Goal: Task Accomplishment & Management: Use online tool/utility

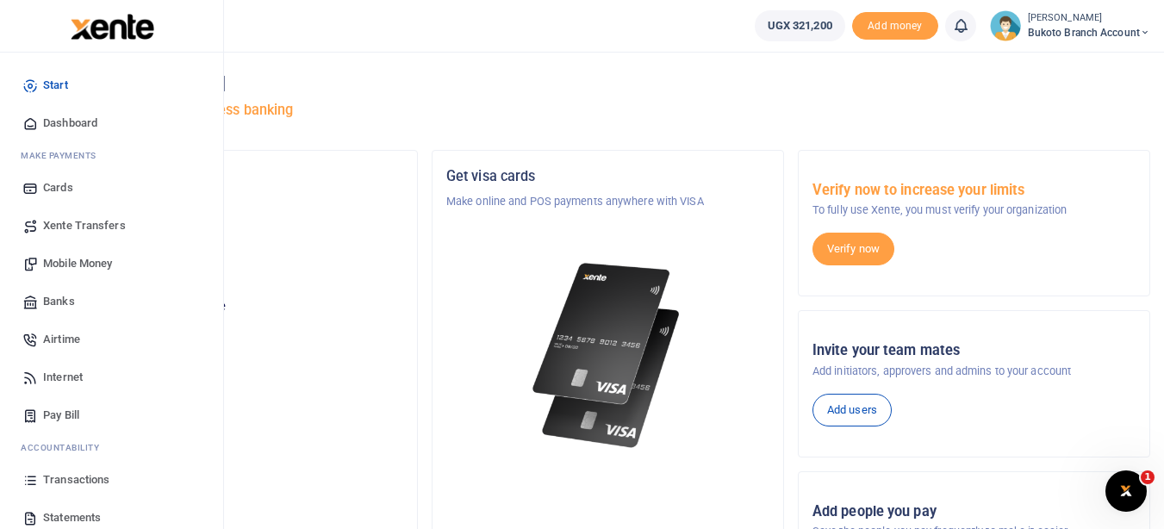
click at [49, 478] on span "Transactions" at bounding box center [76, 479] width 66 height 17
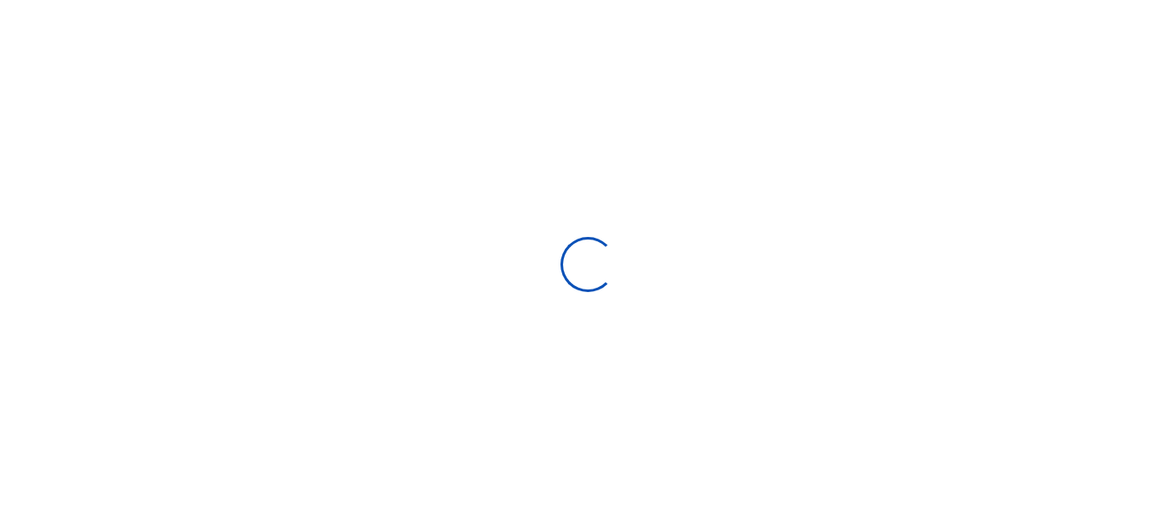
type input "07/27/2025 - 08/25/2025"
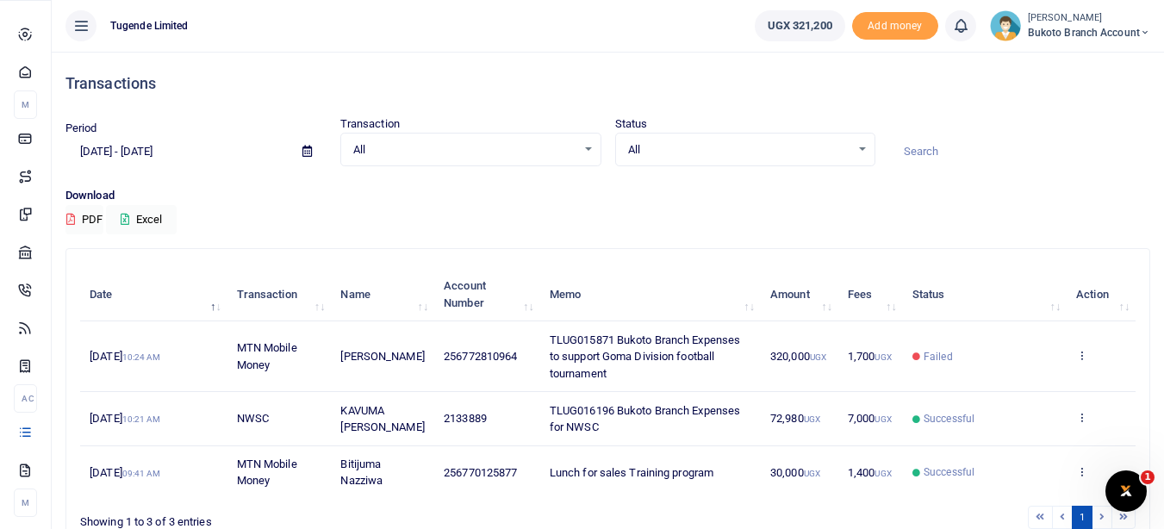
scroll to position [34, 0]
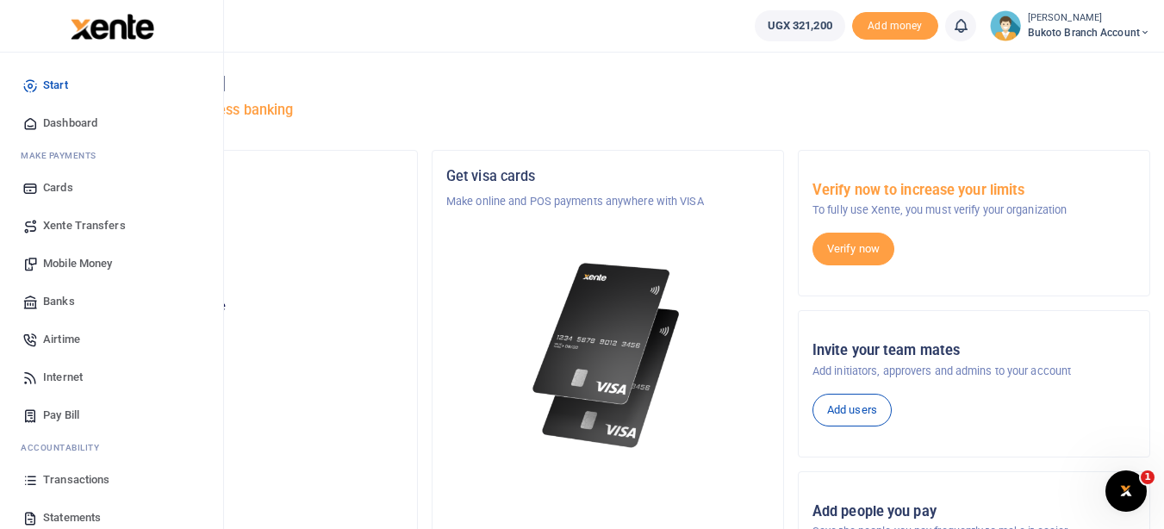
click at [59, 409] on span "Pay Bill" at bounding box center [61, 415] width 36 height 17
